Goal: Information Seeking & Learning: Learn about a topic

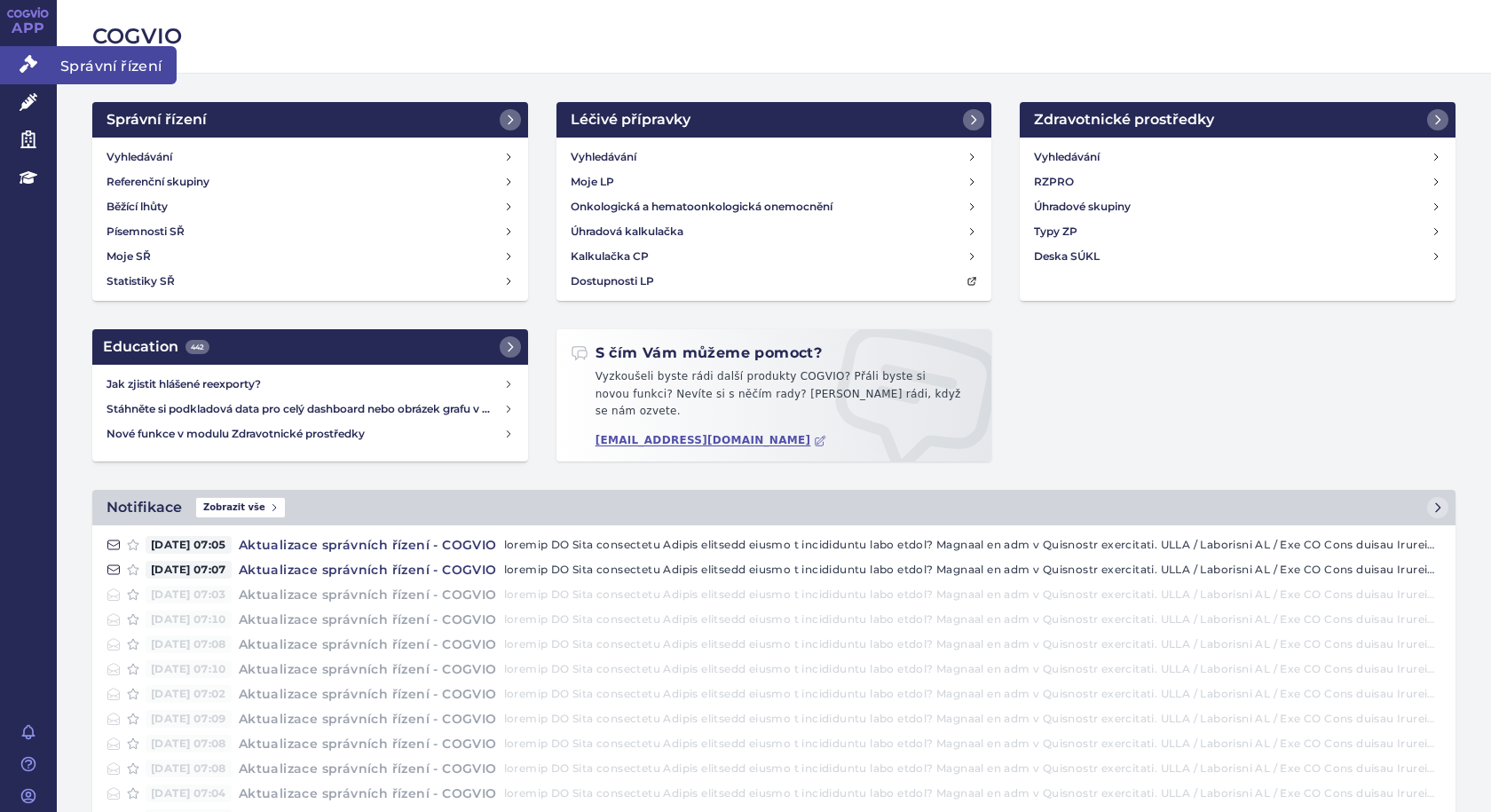
click at [92, 57] on span "Správní řízení" at bounding box center [116, 64] width 120 height 37
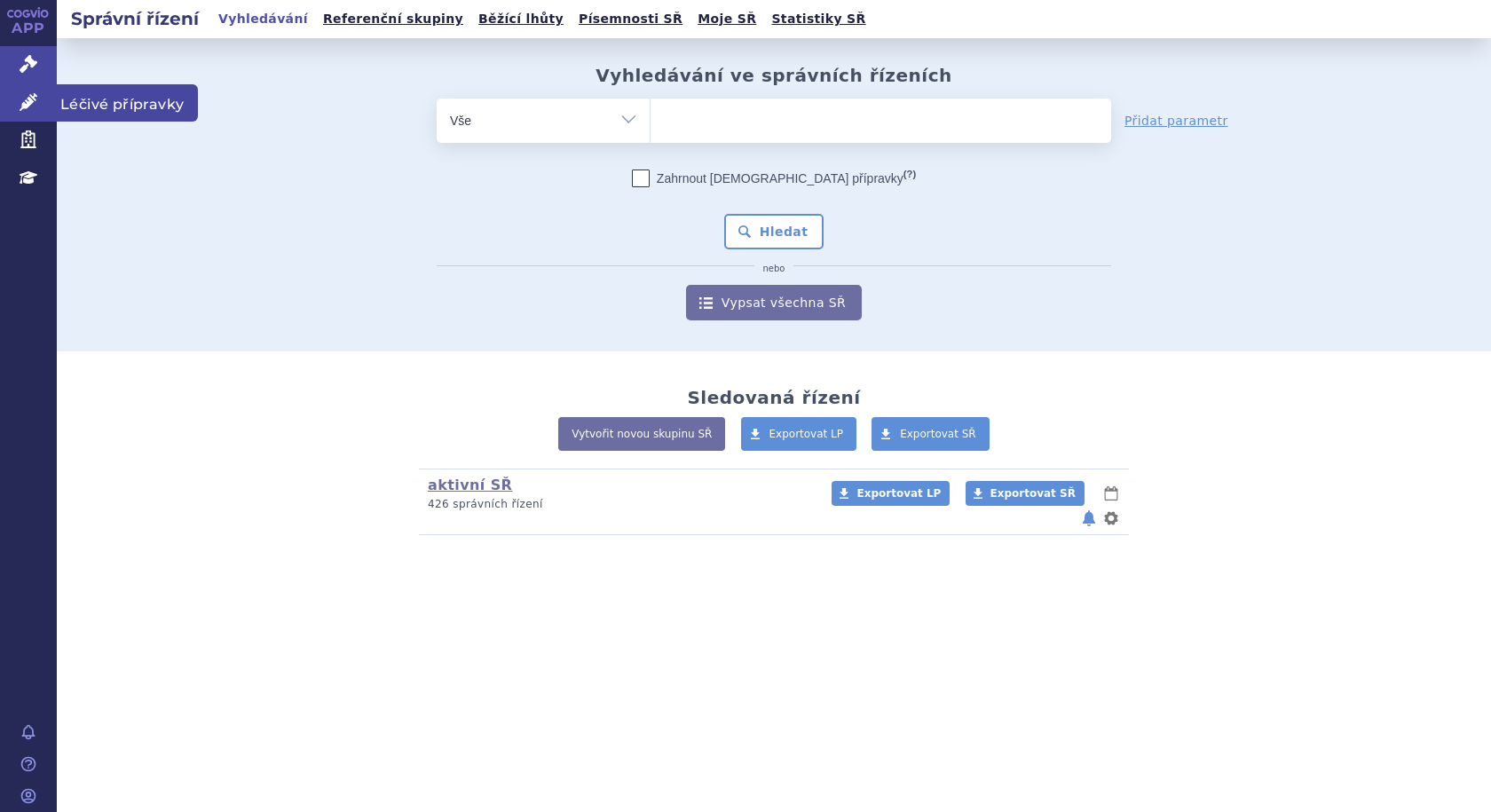
drag, startPoint x: 153, startPoint y: 103, endPoint x: 181, endPoint y: 103, distance: 28.0
click at [153, 103] on span "Léčivé přípravky" at bounding box center [127, 103] width 141 height 37
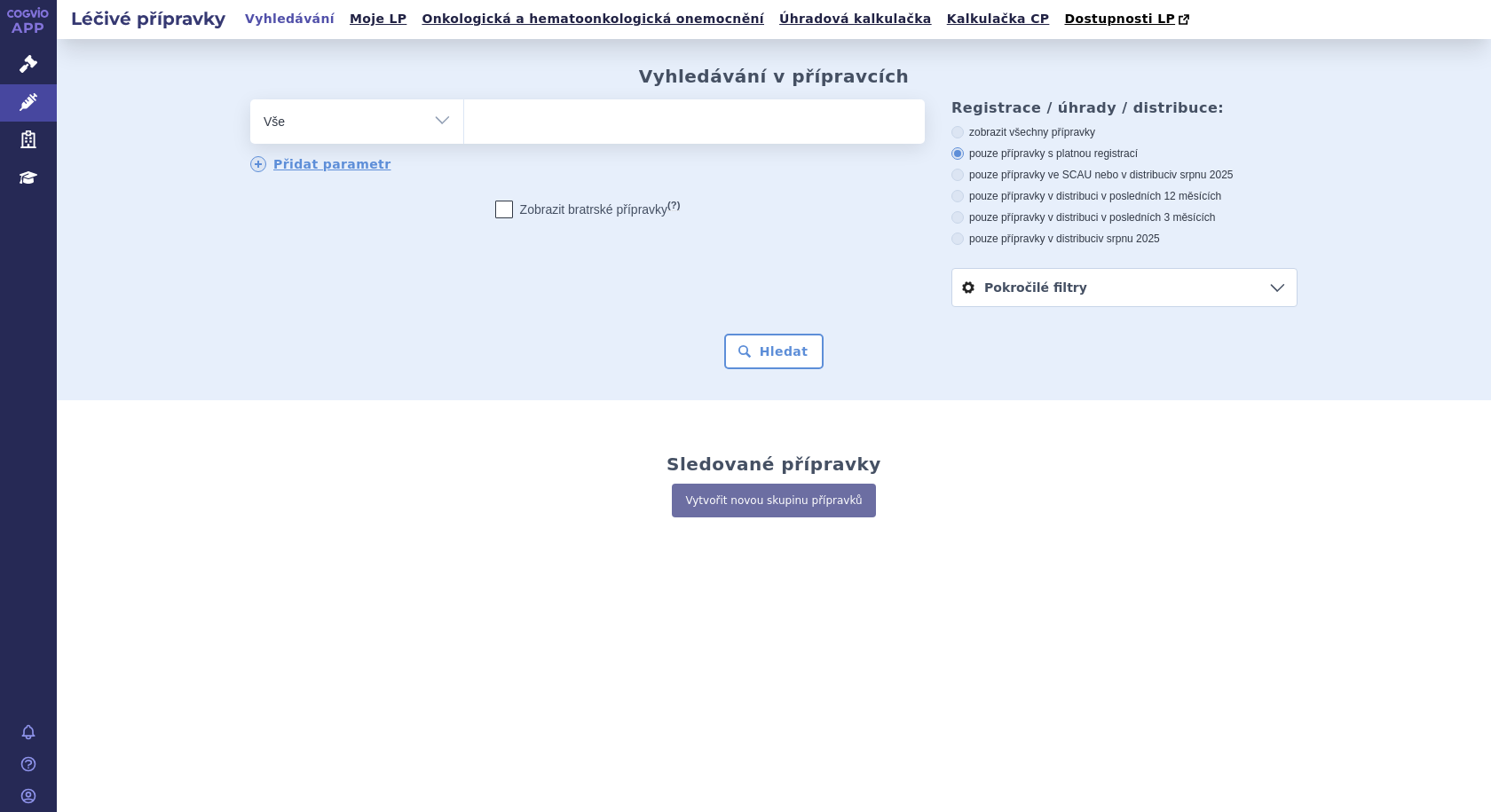
click at [681, 129] on ul at bounding box center [694, 118] width 460 height 37
click at [464, 129] on select at bounding box center [463, 121] width 1 height 44
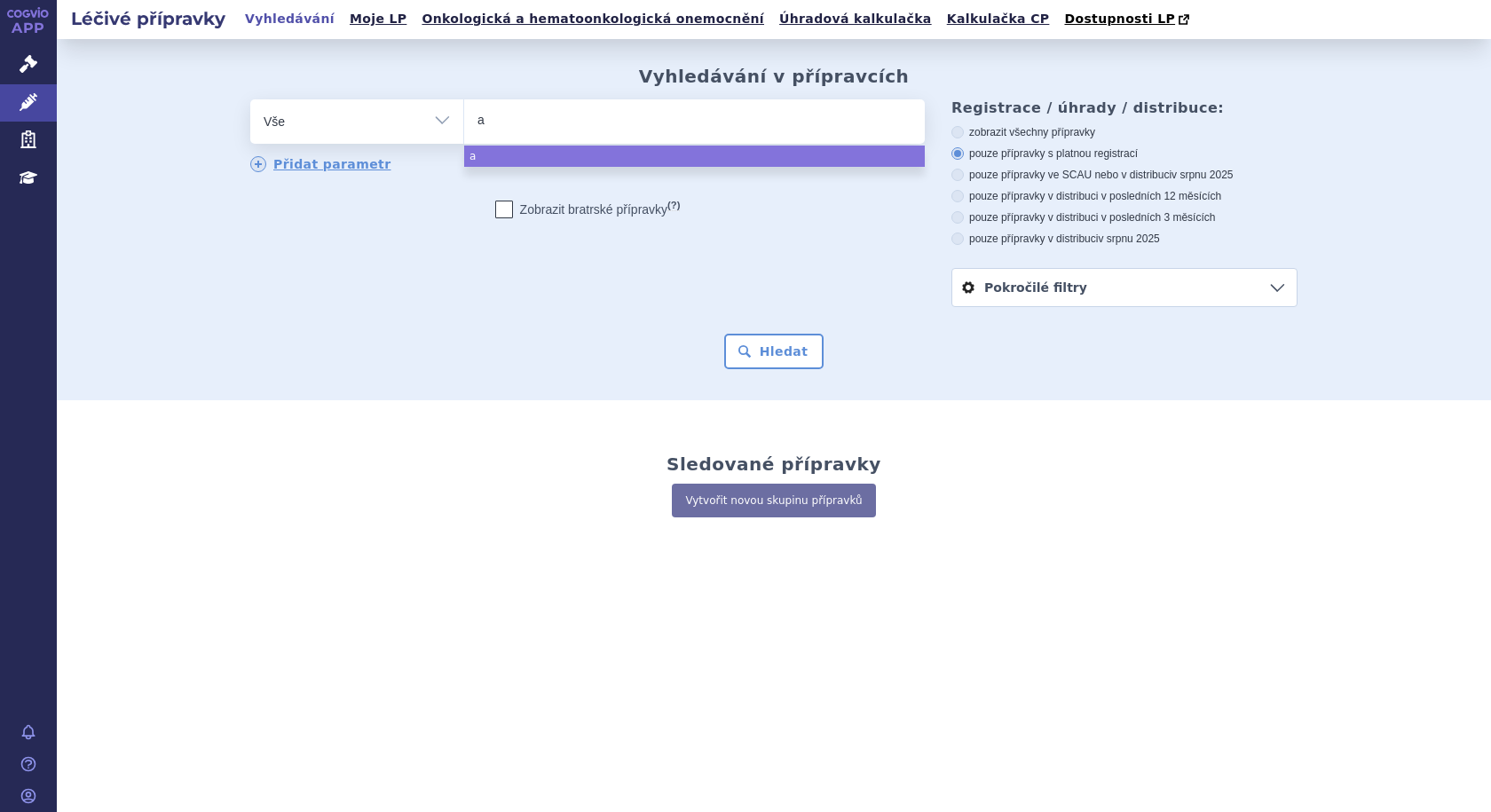
type input "ad"
type input "adce"
type input "adcetr"
type input "adcetri"
type input "[MEDICAL_DATA]"
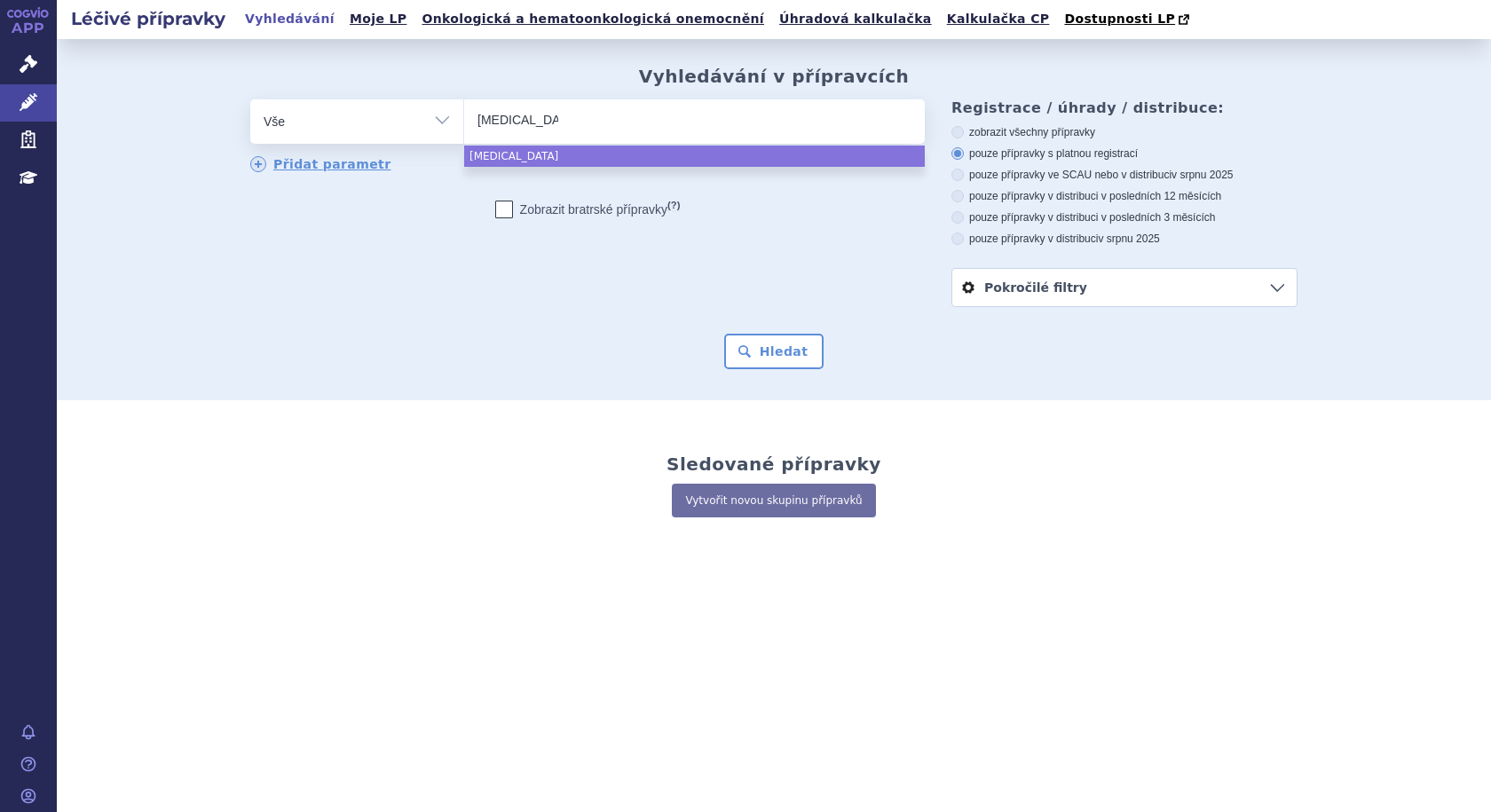
select select "[MEDICAL_DATA]"
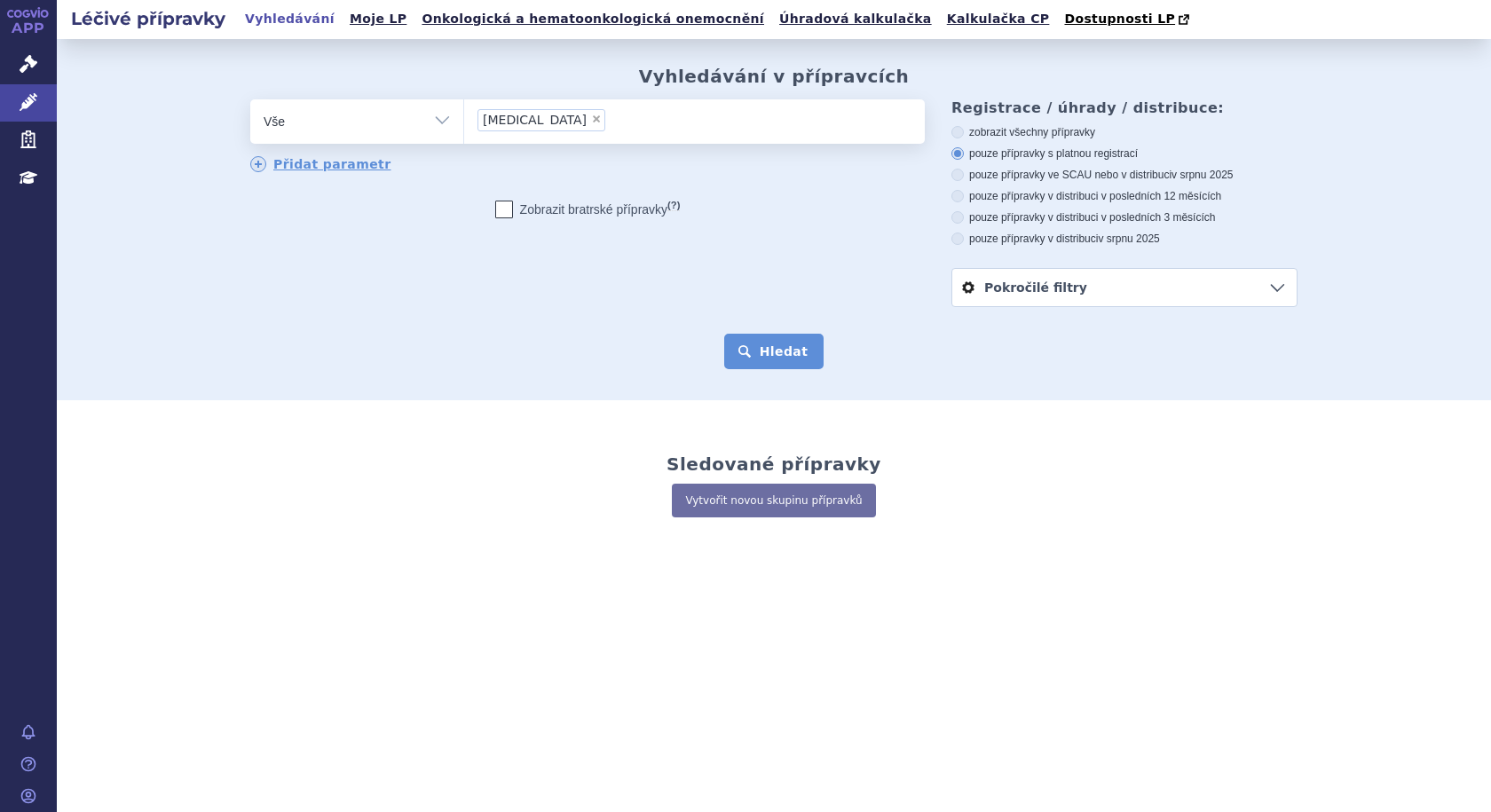
click at [772, 357] on button "Hledat" at bounding box center [774, 351] width 101 height 35
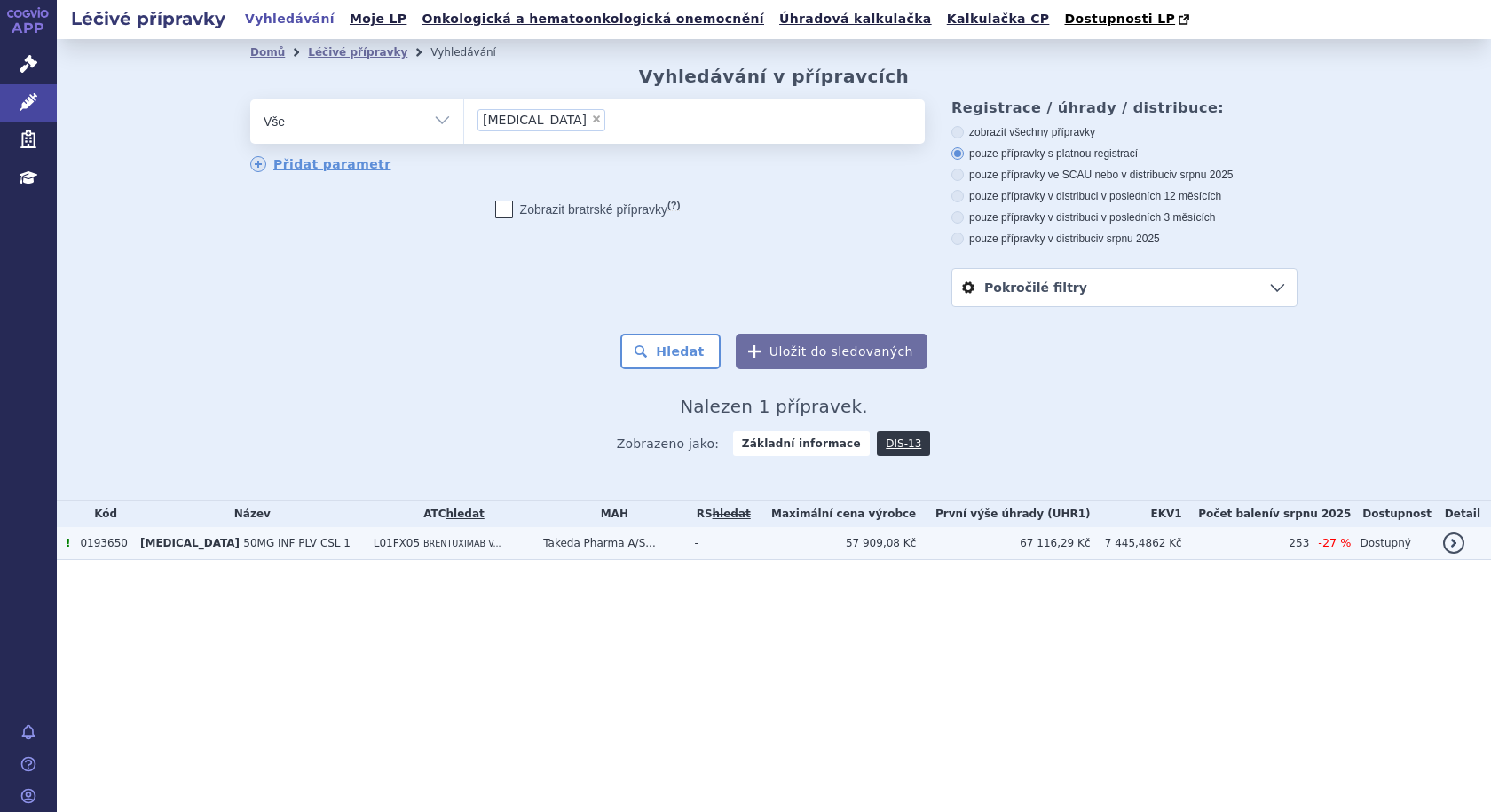
click at [262, 549] on span "50MG INF PLV CSL 1" at bounding box center [297, 543] width 107 height 12
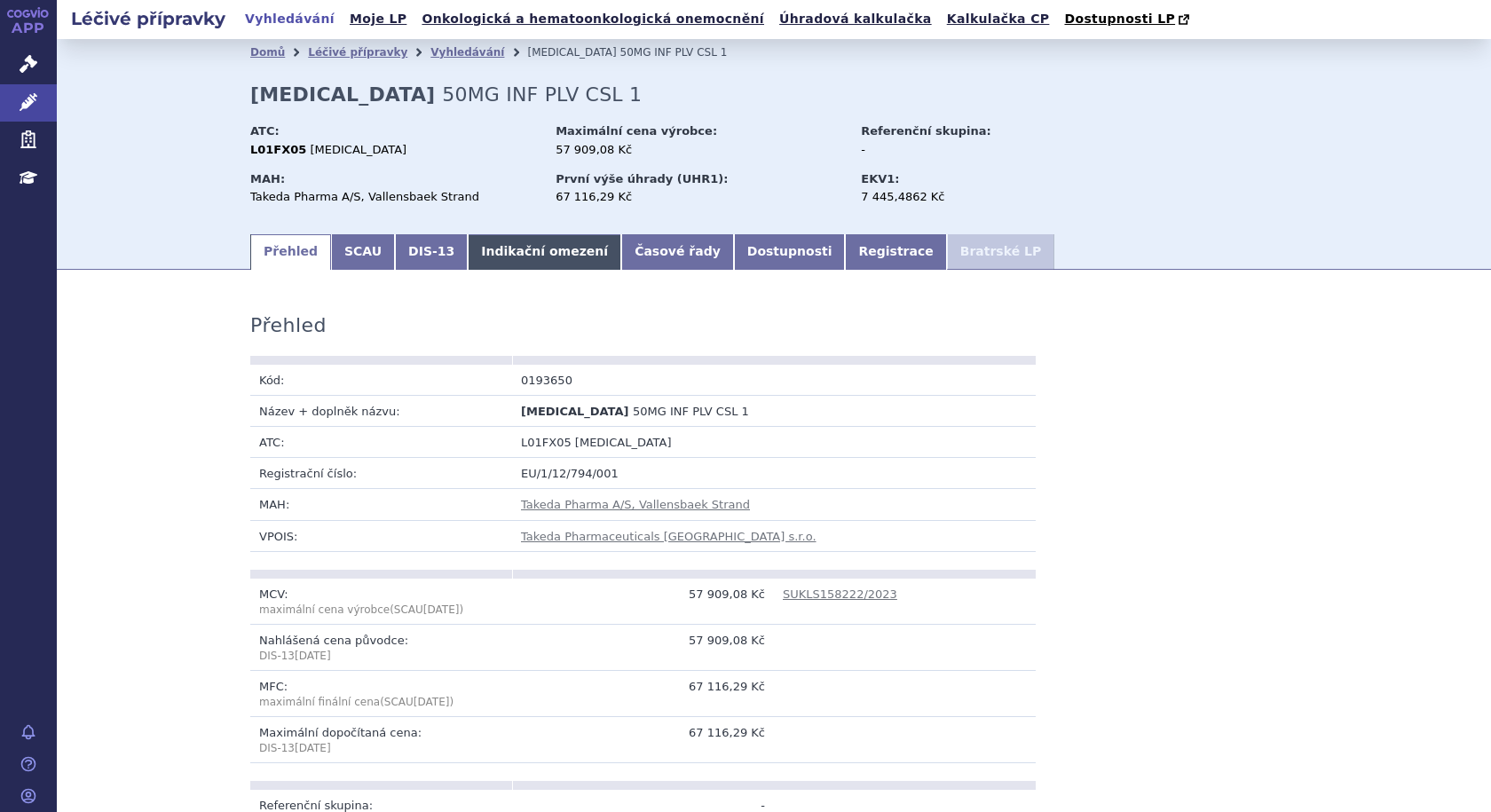
click at [531, 246] on link "Indikační omezení" at bounding box center [545, 251] width 153 height 35
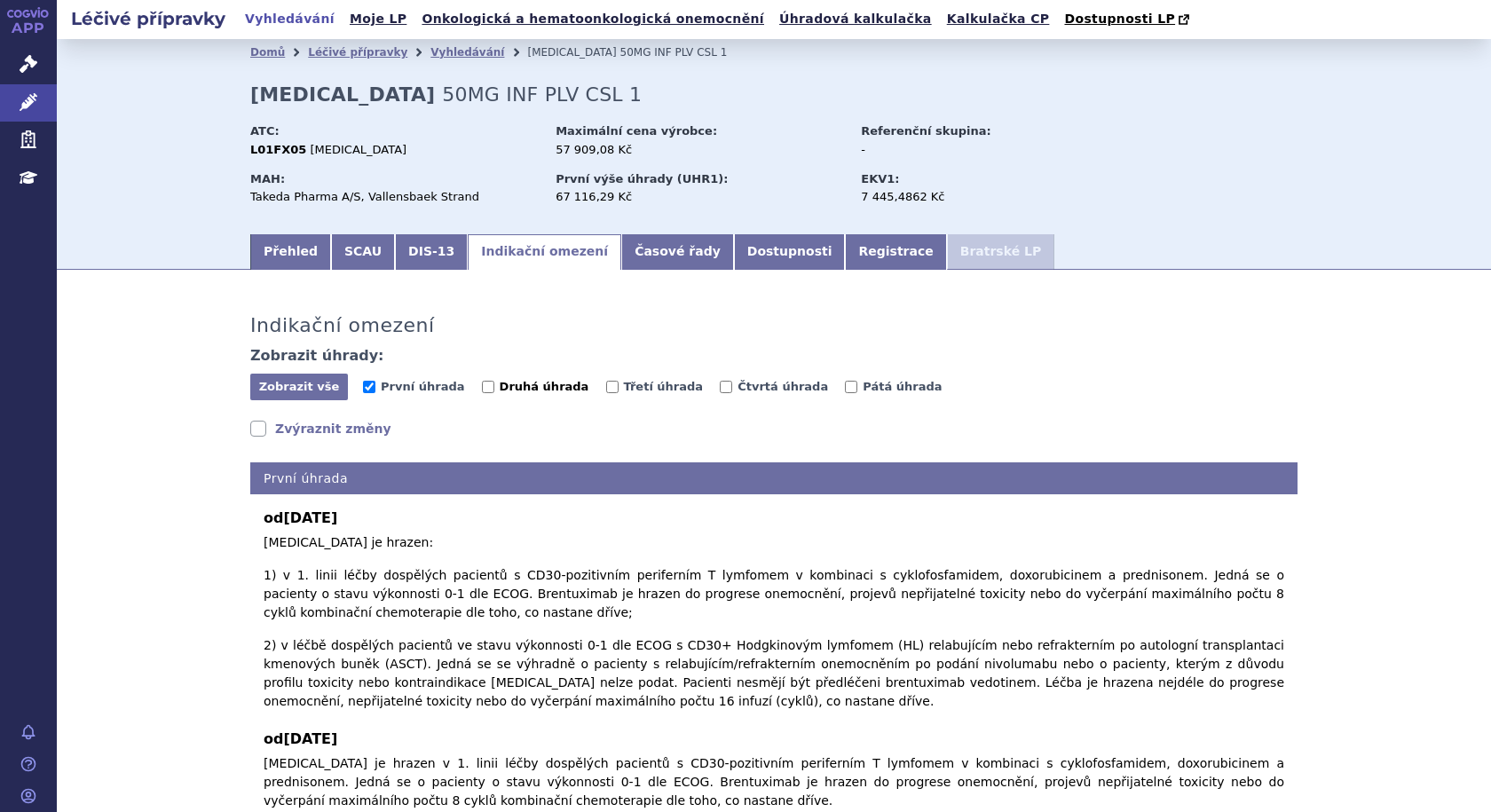
click at [482, 387] on input "Druhá úhrada" at bounding box center [488, 386] width 12 height 12
checkbox input "true"
click at [363, 388] on input "První úhrada" at bounding box center [369, 386] width 12 height 12
checkbox input "false"
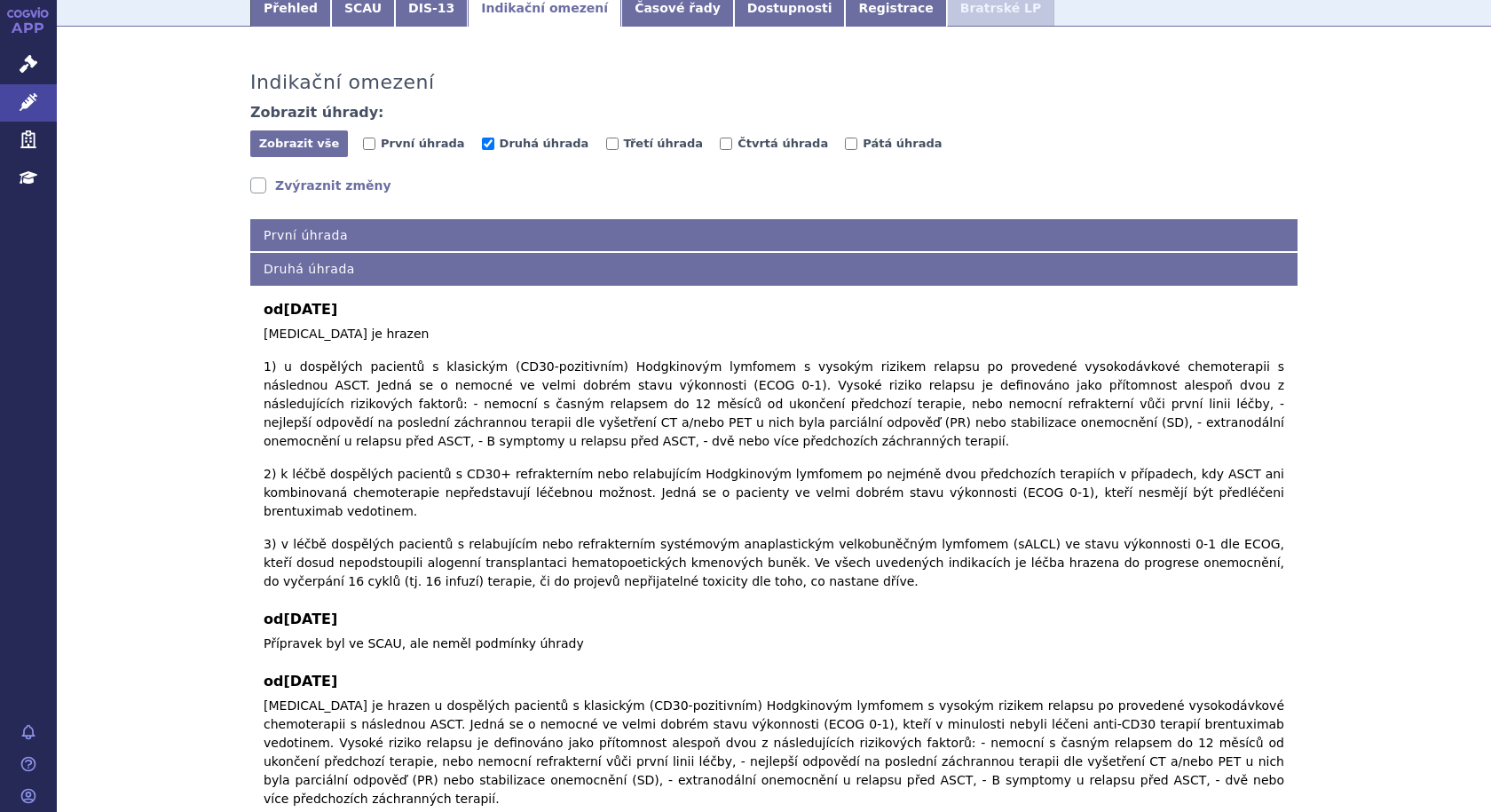
scroll to position [267, 0]
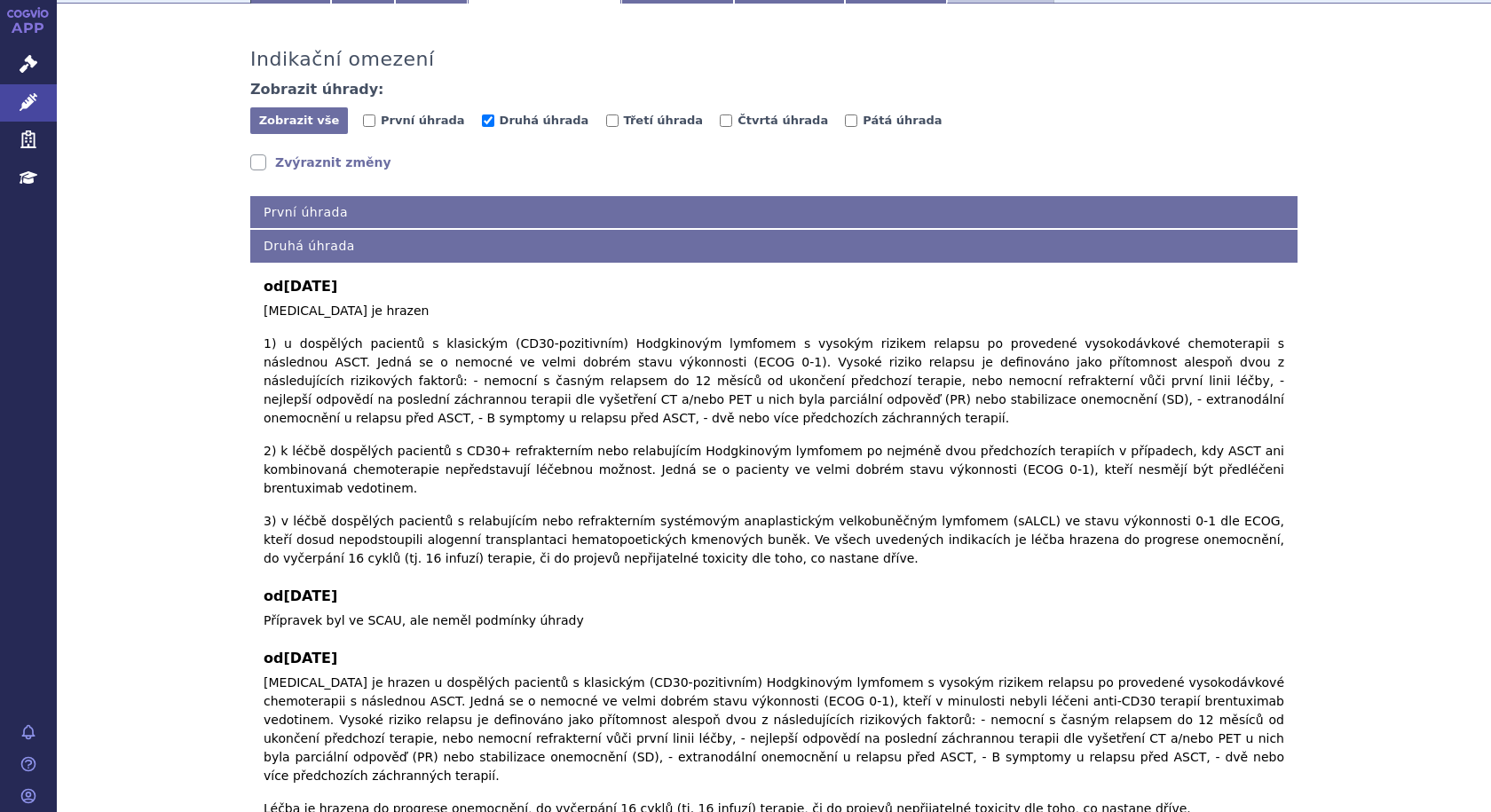
click at [251, 163] on link "Zvýraznit změny" at bounding box center [320, 162] width 141 height 18
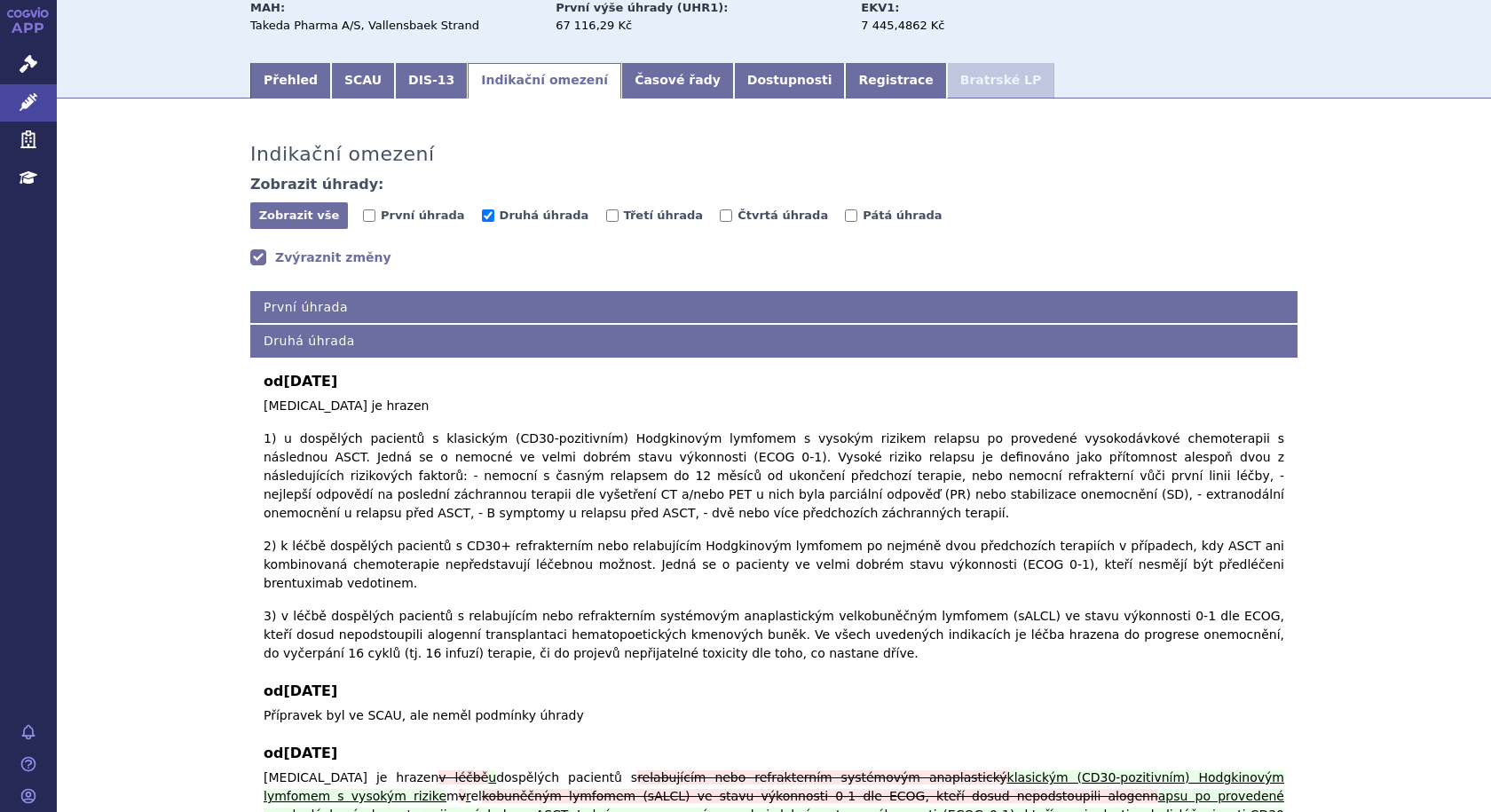
scroll to position [136, 0]
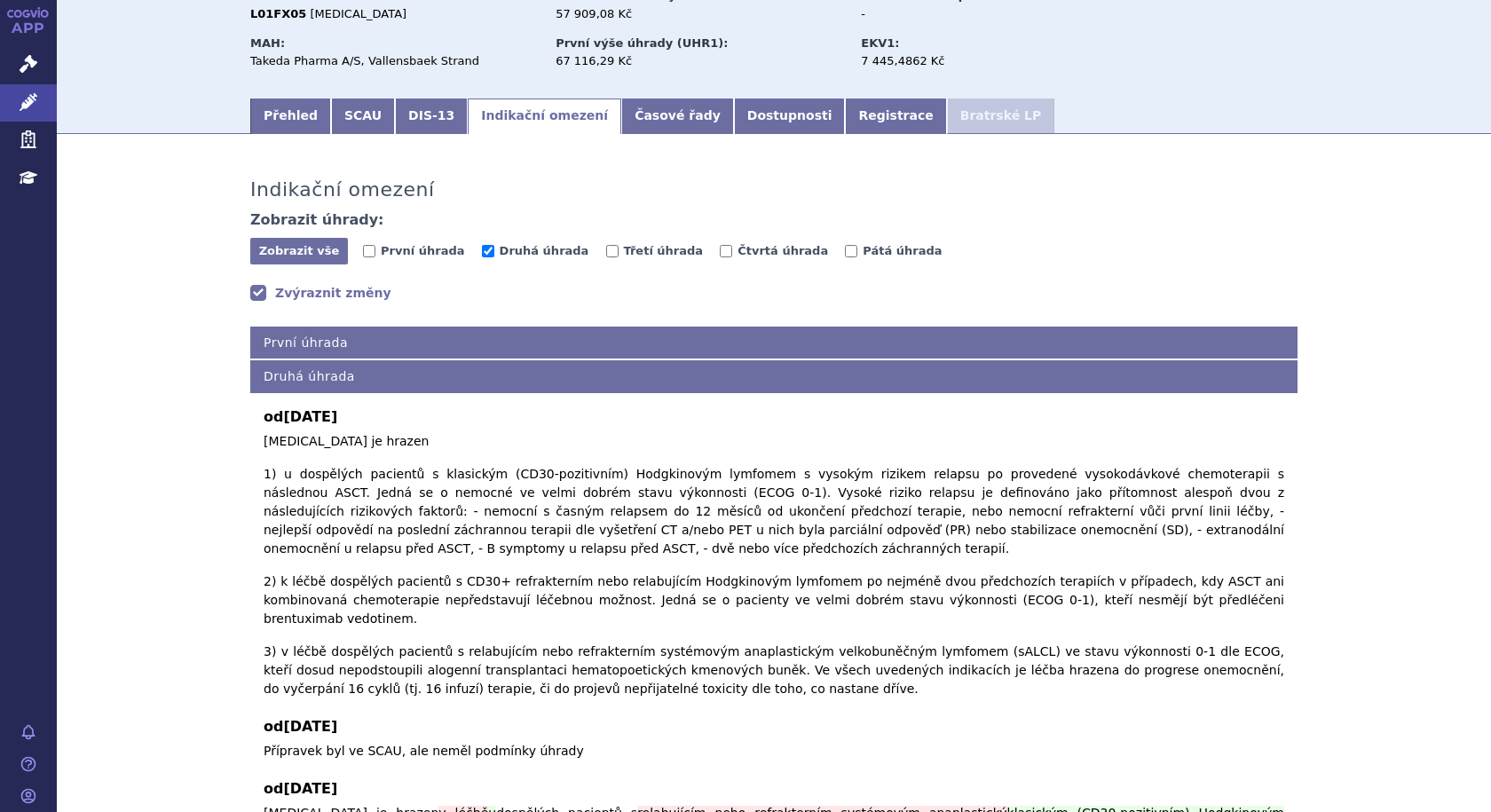
click at [251, 291] on link "Zvýraznit změny" at bounding box center [320, 292] width 141 height 18
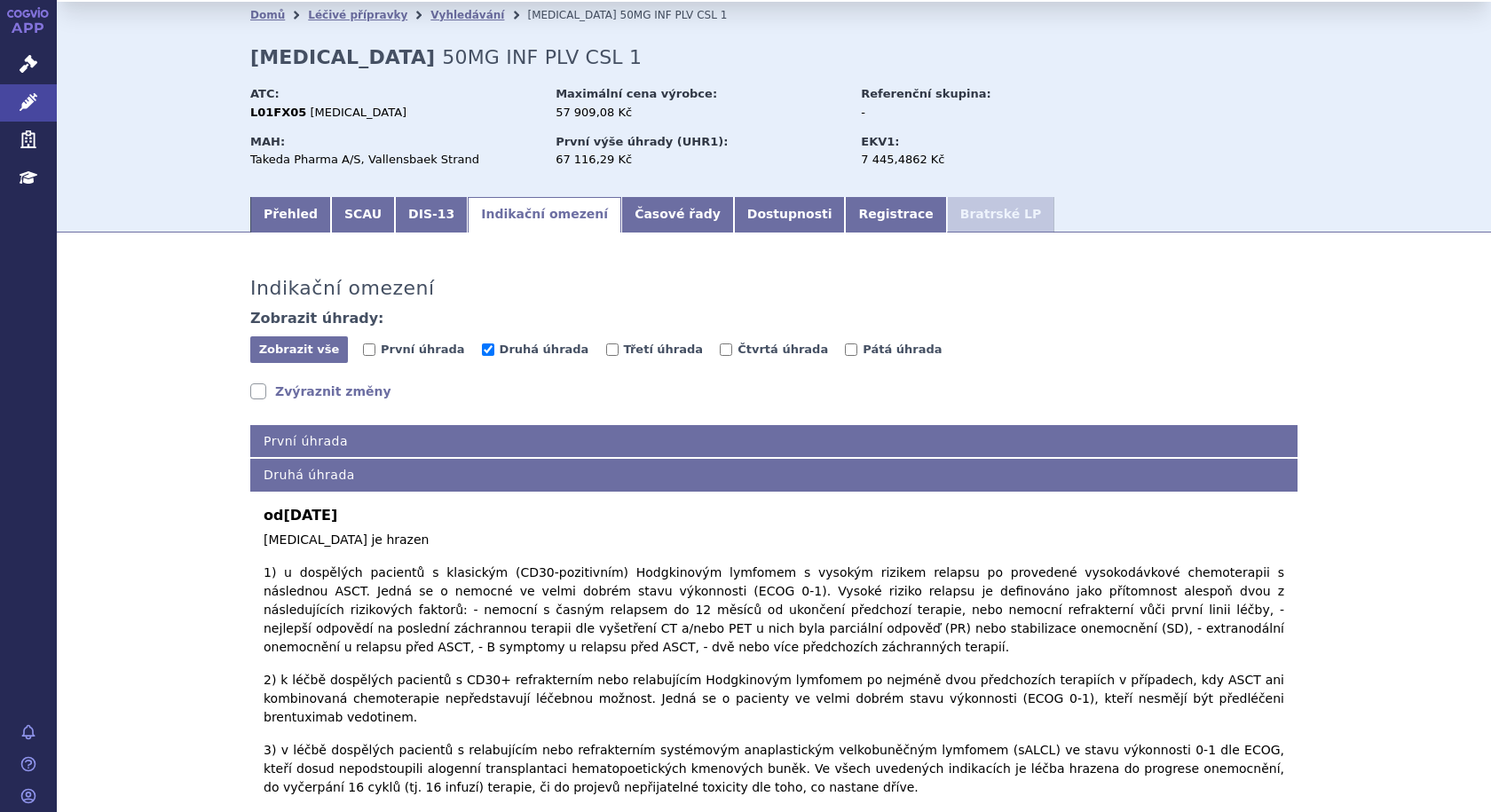
scroll to position [0, 0]
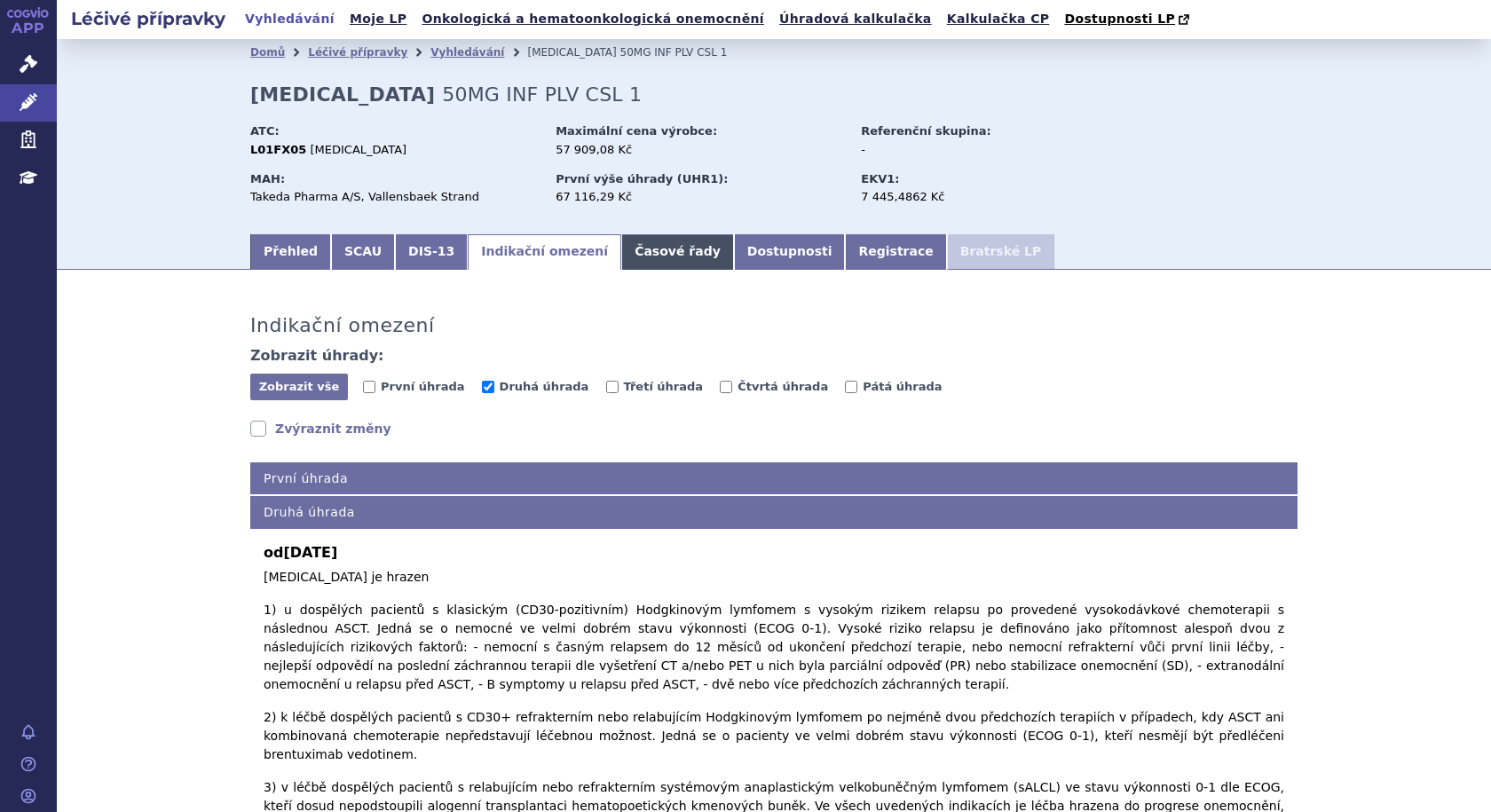
click at [651, 248] on link "Časové řady" at bounding box center [678, 251] width 113 height 35
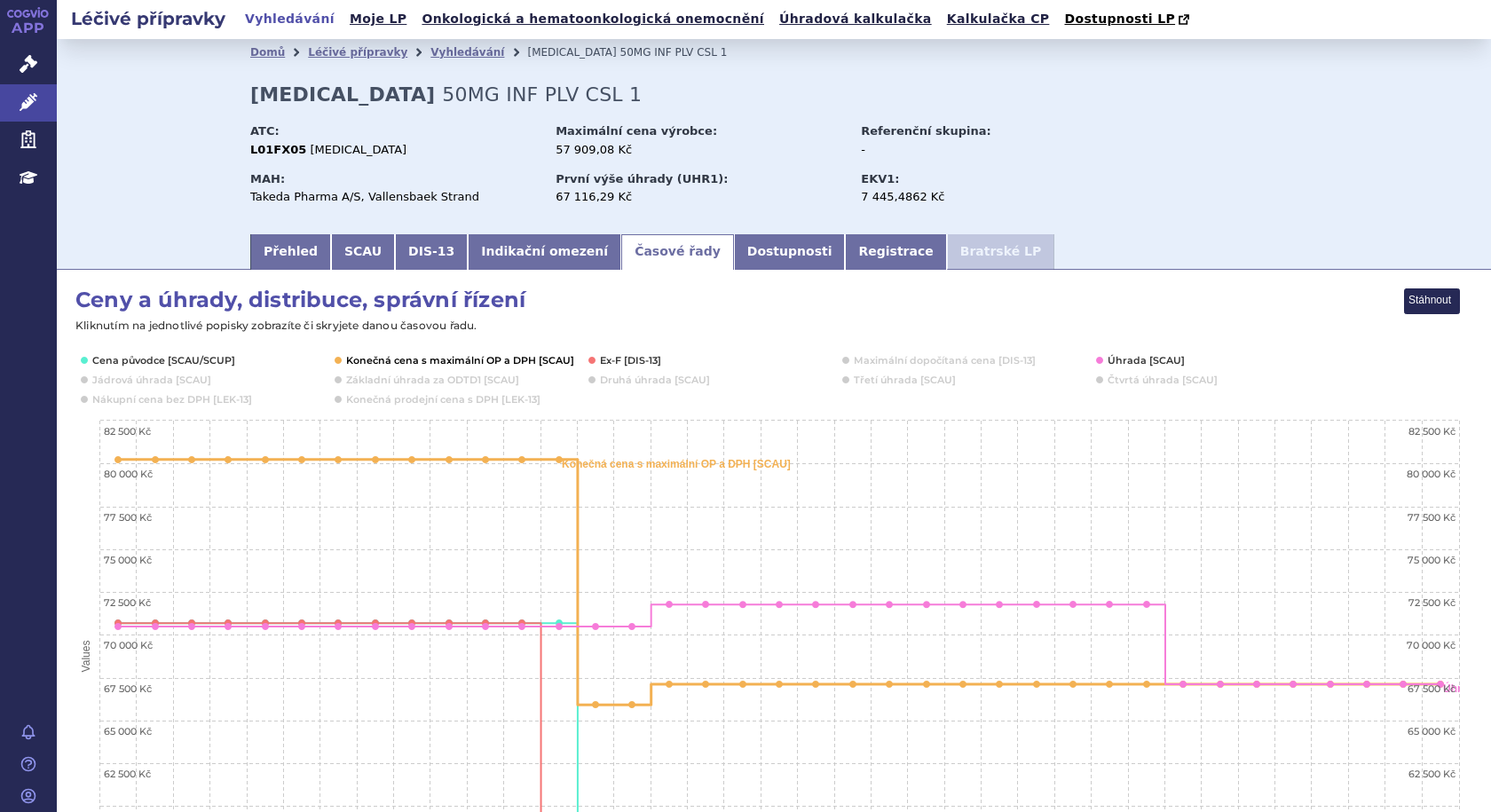
click at [388, 358] on button "Show Konečná cena s maximální OP a DPH [SCAU]" at bounding box center [458, 360] width 224 height 14
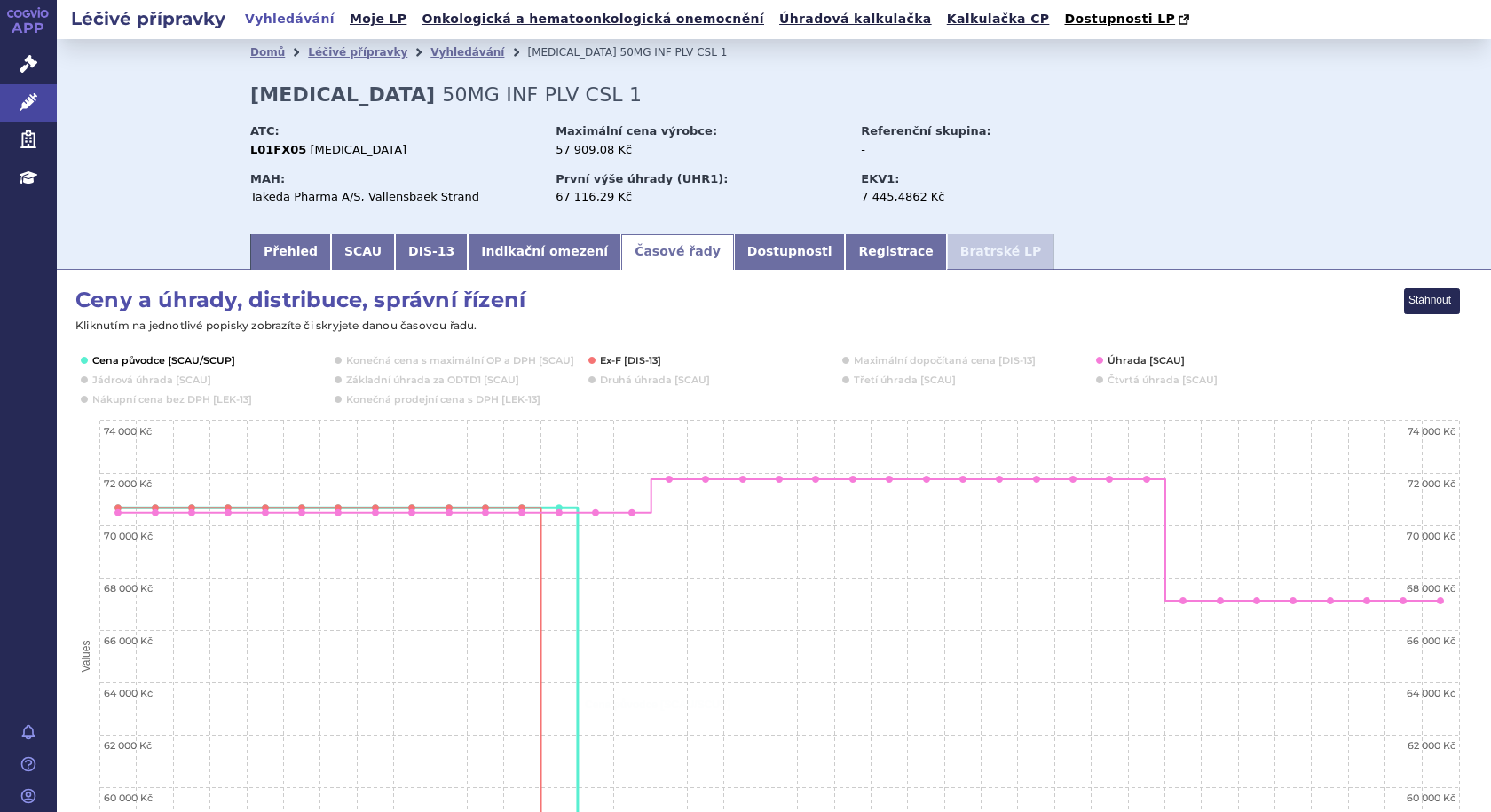
click at [188, 361] on button "Show Cena původce [SCAU/SCUP]" at bounding box center [162, 360] width 140 height 14
click at [622, 356] on button "Show Ex-F [DIS-13]" at bounding box center [631, 360] width 62 height 14
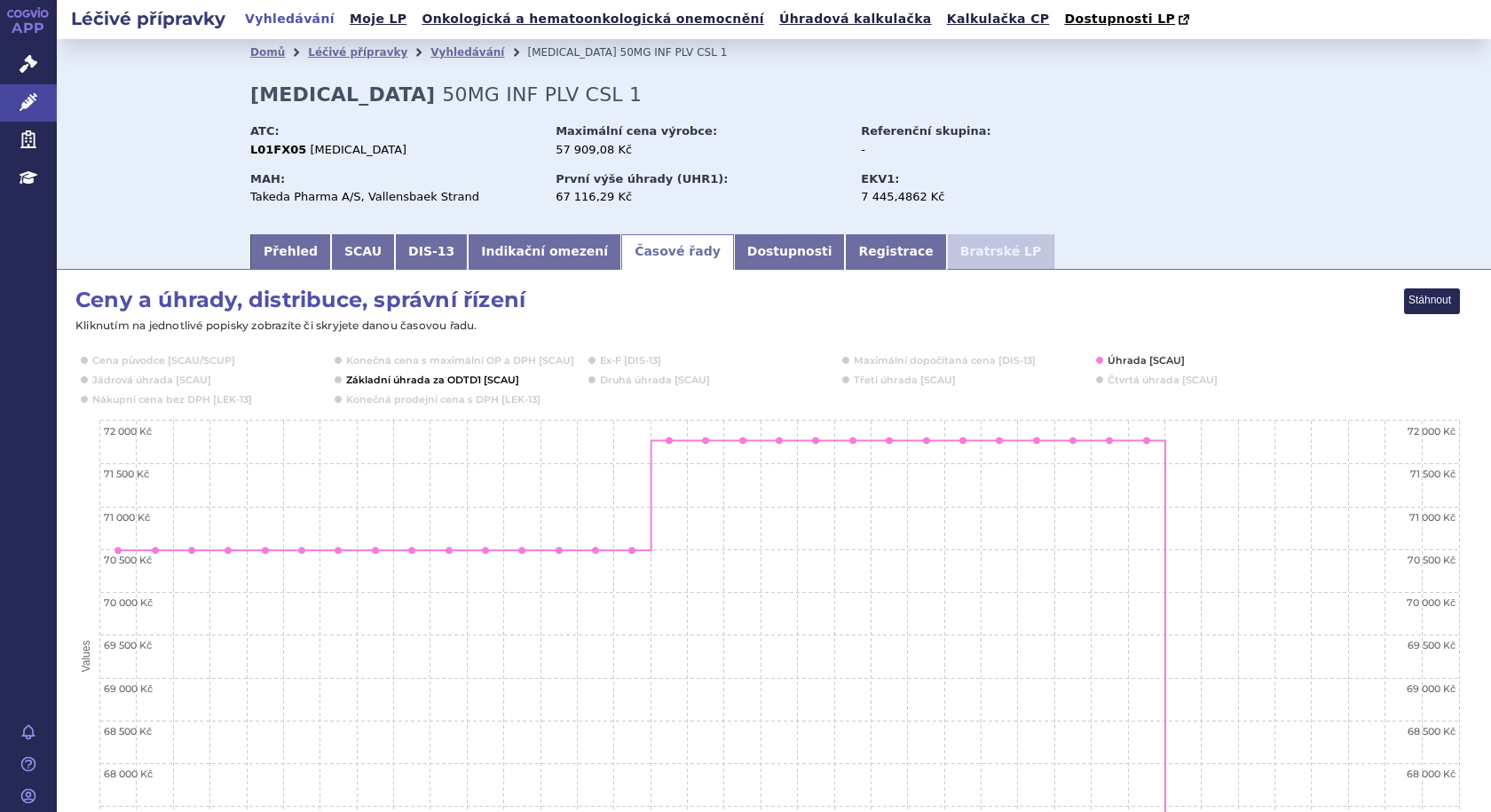
click at [377, 384] on button "Show Základní úhrada za ODTD1 [SCAU]" at bounding box center [431, 380] width 170 height 14
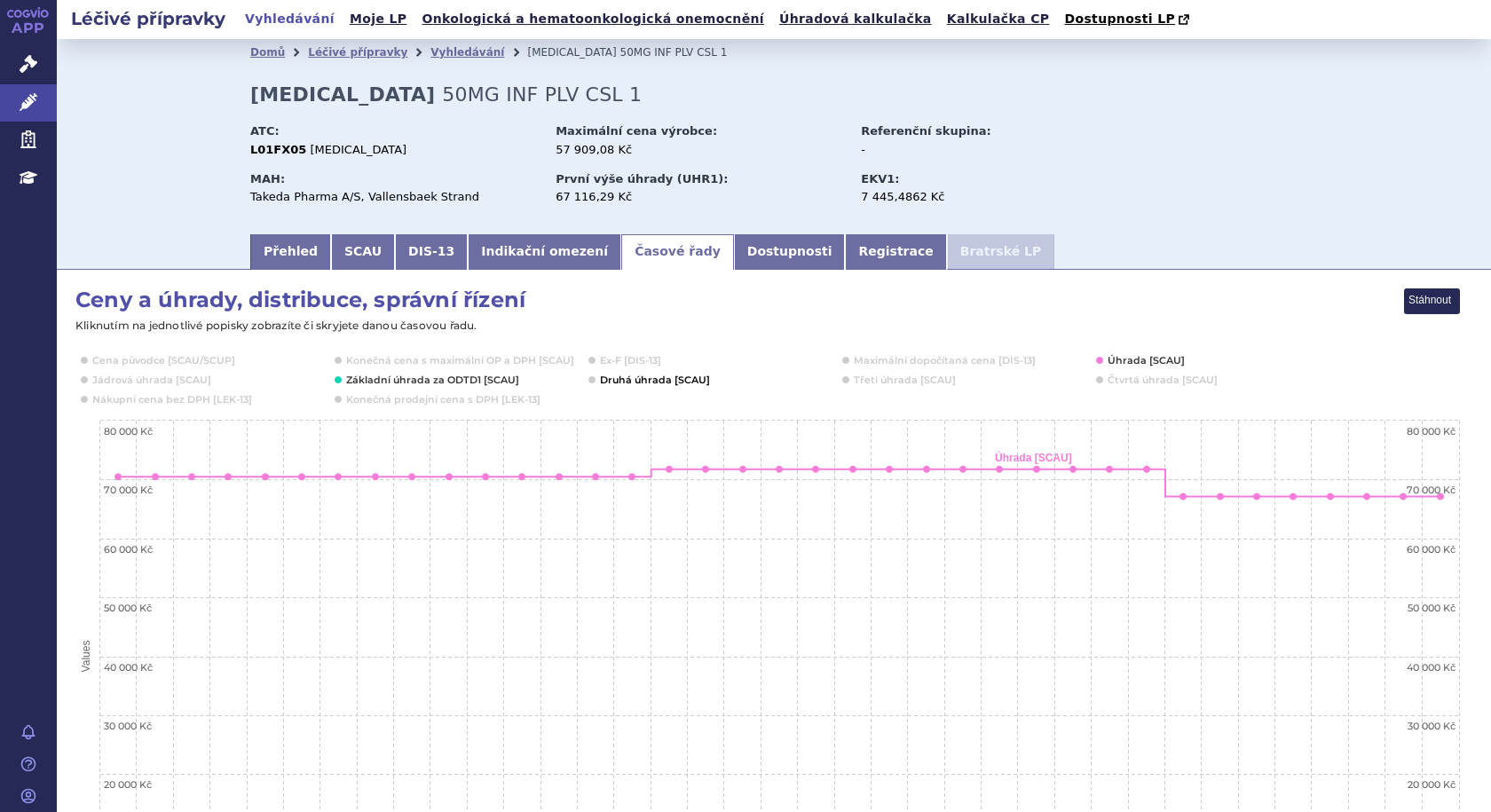
click at [623, 383] on button "Show Druhá úhrada [SCAU]" at bounding box center [654, 380] width 107 height 14
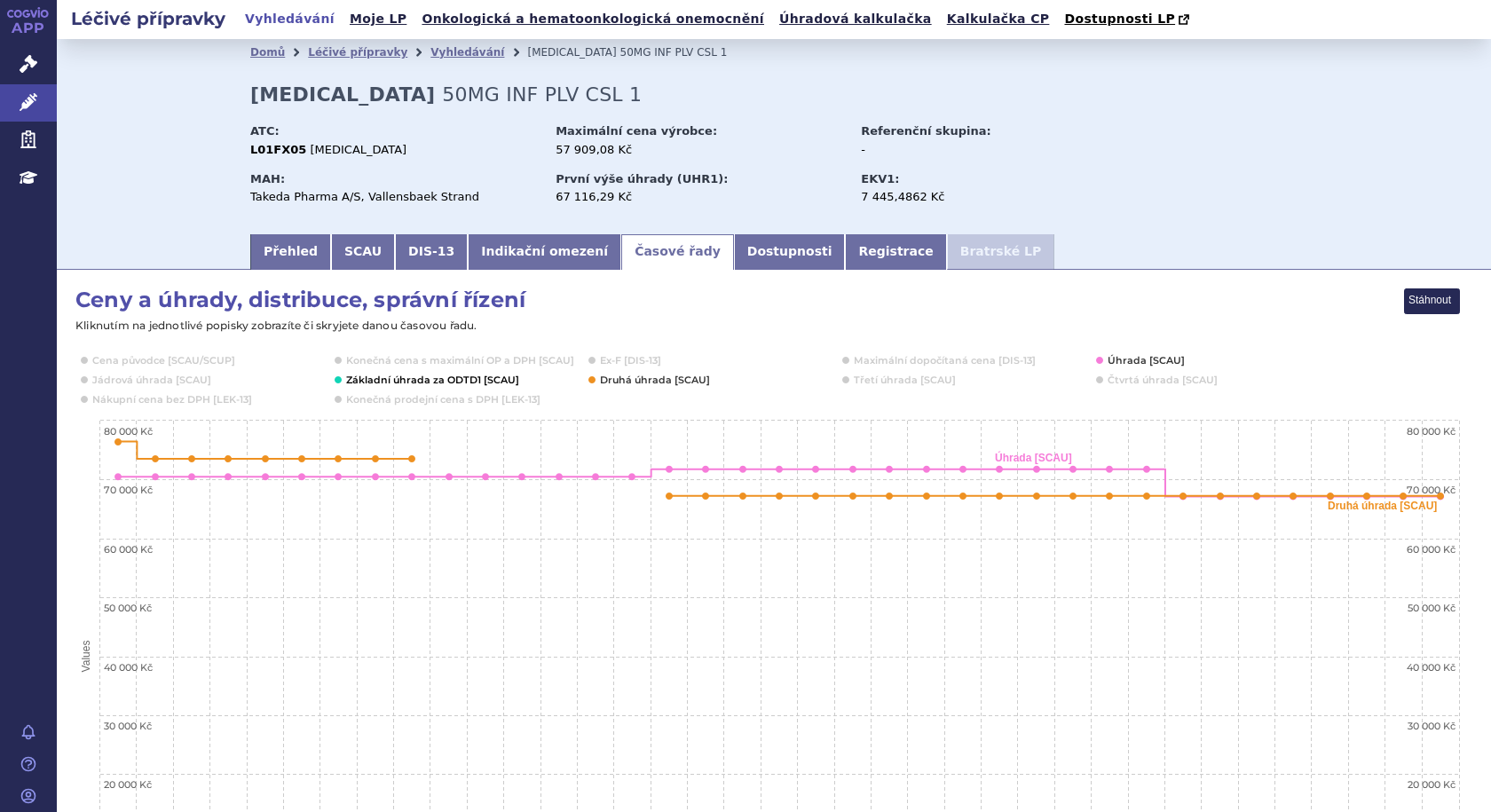
click at [439, 382] on button "Show Základní úhrada za ODTD1 [SCAU]" at bounding box center [431, 380] width 170 height 14
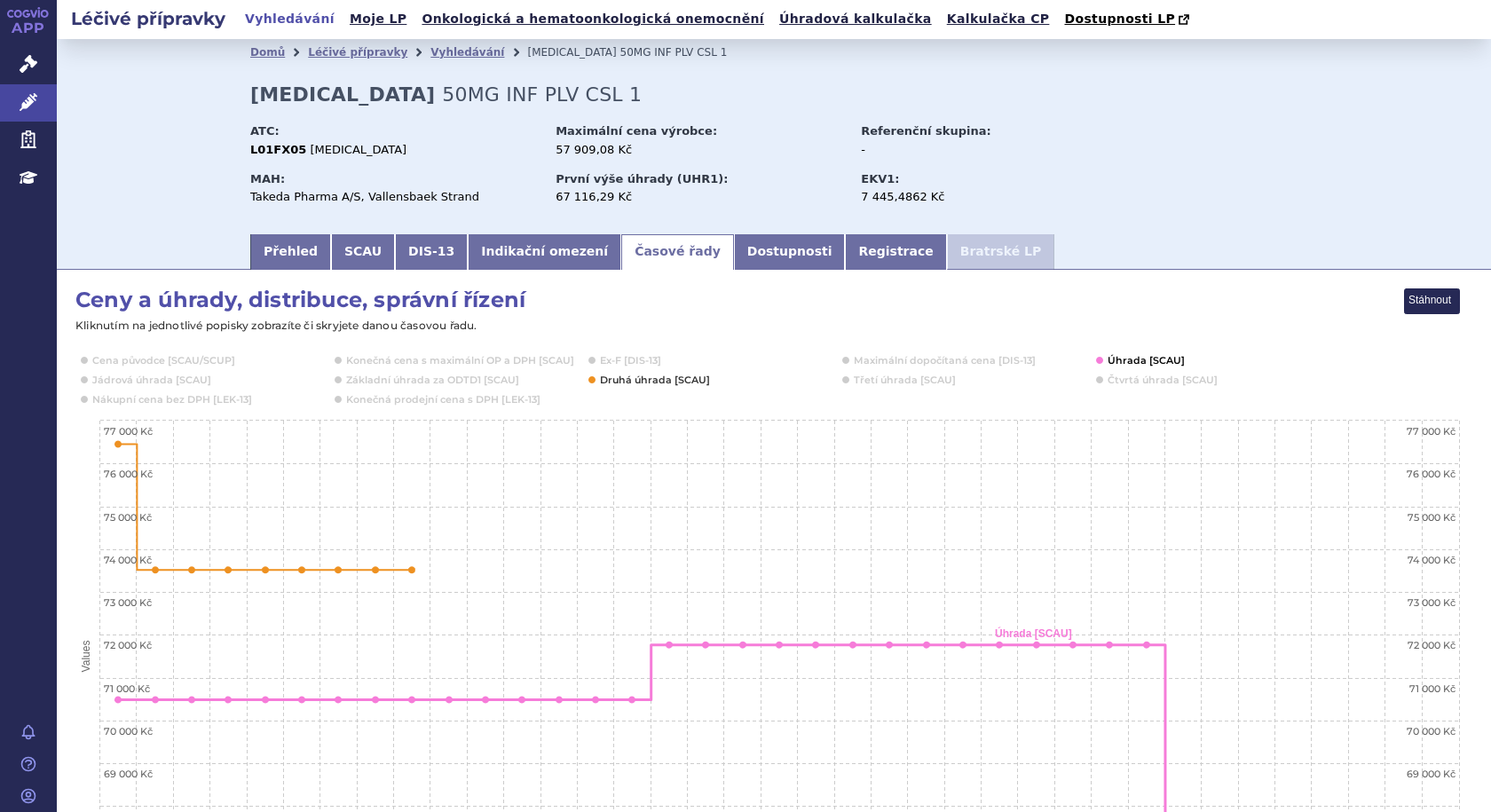
click at [1153, 365] on button "Show Úhrada [SCAU]" at bounding box center [1144, 360] width 74 height 14
